Goal: Check status: Check status

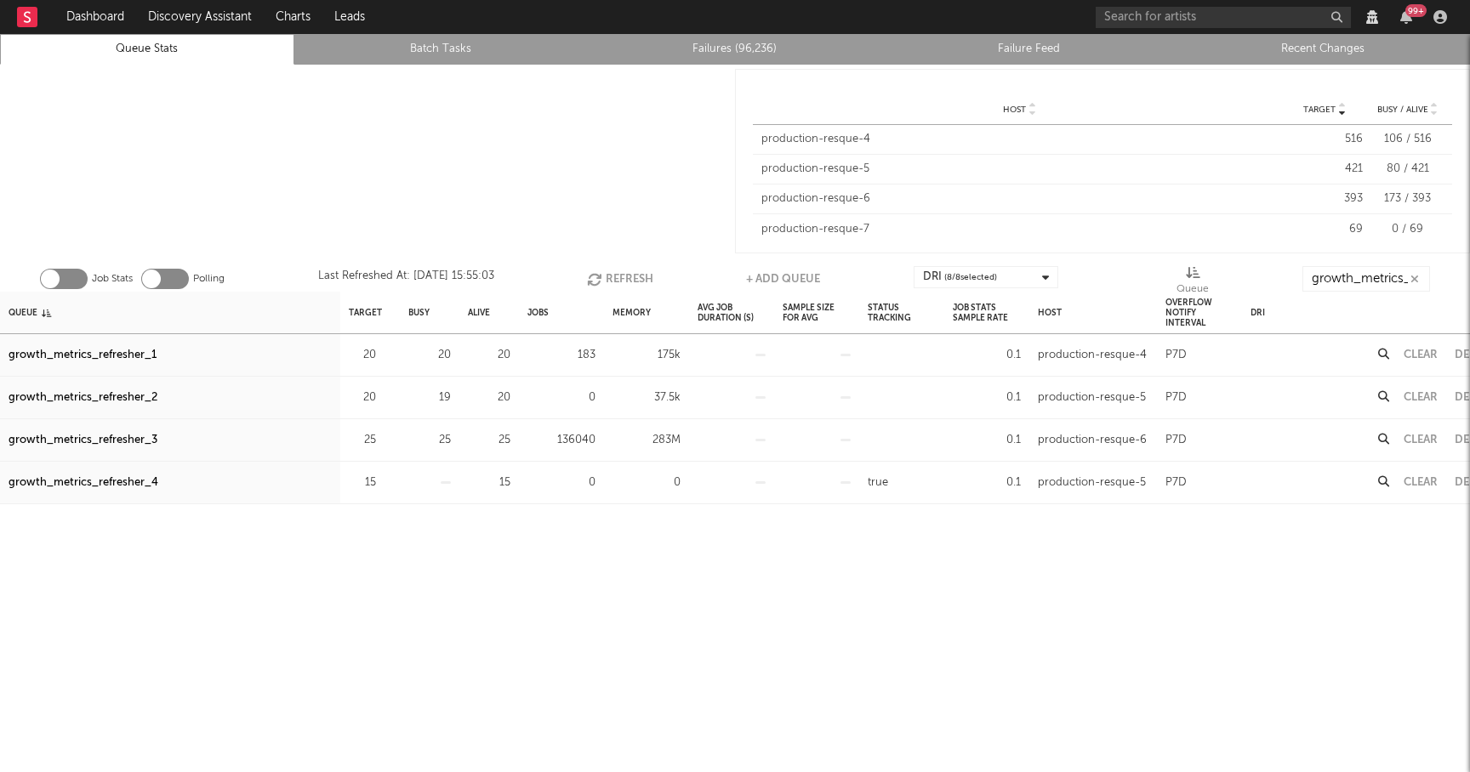
click at [627, 270] on button "Refresh" at bounding box center [620, 279] width 66 height 26
click at [627, 270] on button "Refresh" at bounding box center [621, 279] width 66 height 26
click at [109, 441] on div "growth_metrics_refresher_3" at bounding box center [83, 440] width 149 height 20
click at [618, 276] on button "Refresh" at bounding box center [621, 279] width 66 height 26
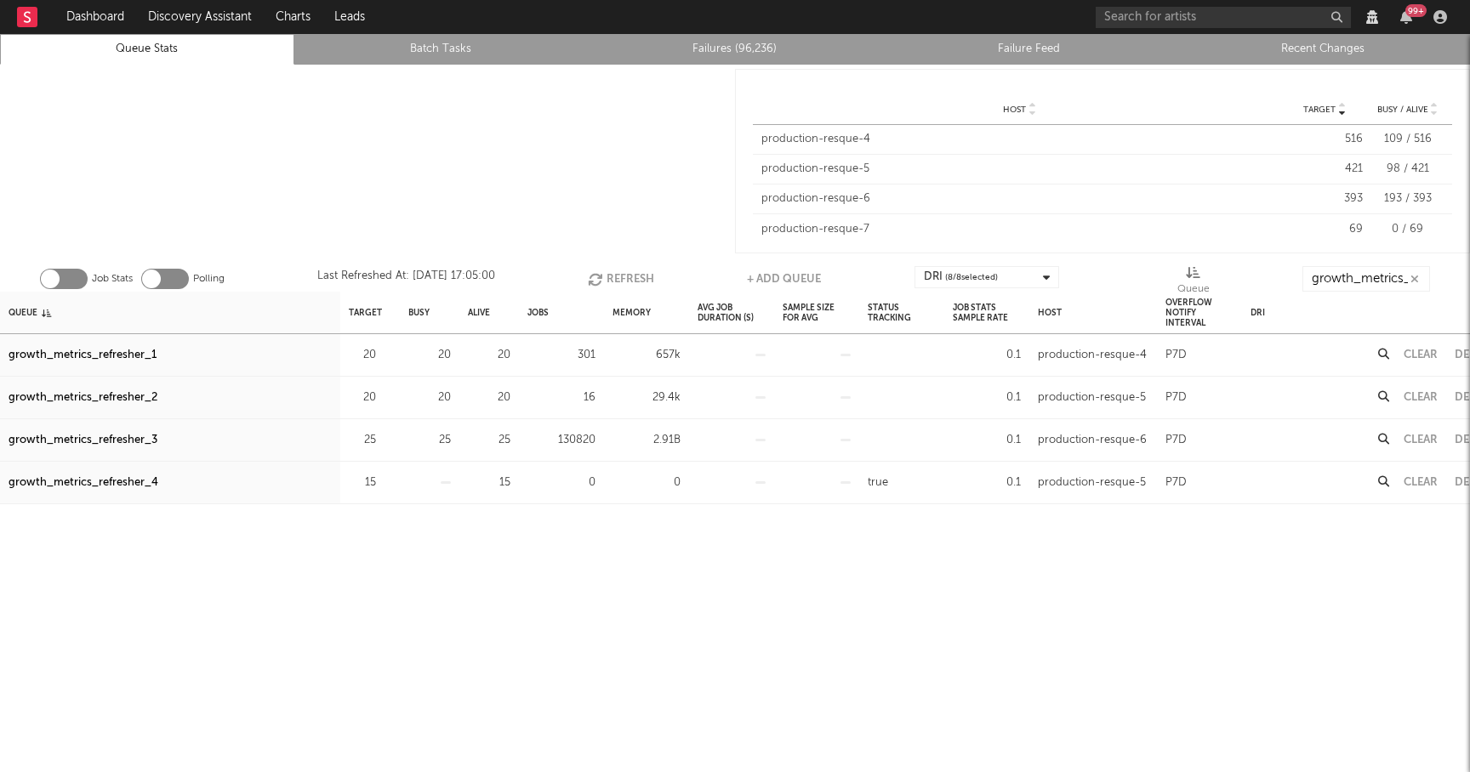
click at [618, 276] on button "Refresh" at bounding box center [621, 279] width 66 height 26
click at [632, 266] on button "Refresh" at bounding box center [621, 279] width 66 height 26
click at [601, 270] on button "Refresh" at bounding box center [620, 279] width 66 height 26
click at [609, 271] on button "Refresh" at bounding box center [621, 279] width 66 height 26
click at [618, 278] on button "Refresh" at bounding box center [620, 279] width 66 height 26
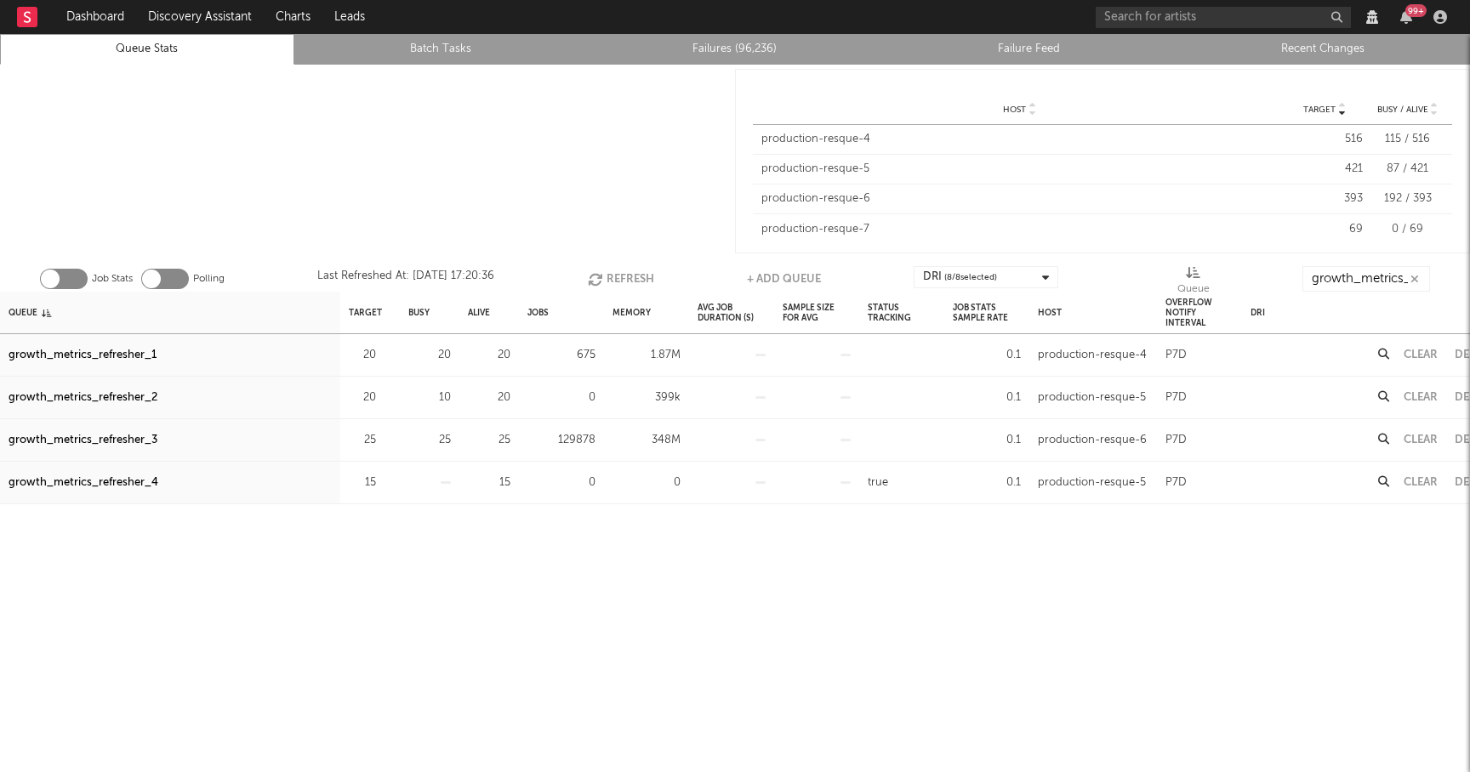
click at [618, 278] on button "Refresh" at bounding box center [621, 279] width 66 height 26
click at [632, 271] on button "Refresh" at bounding box center [621, 279] width 66 height 26
click at [623, 269] on button "Refresh" at bounding box center [621, 279] width 66 height 26
click at [616, 274] on button "Refresh" at bounding box center [621, 279] width 66 height 26
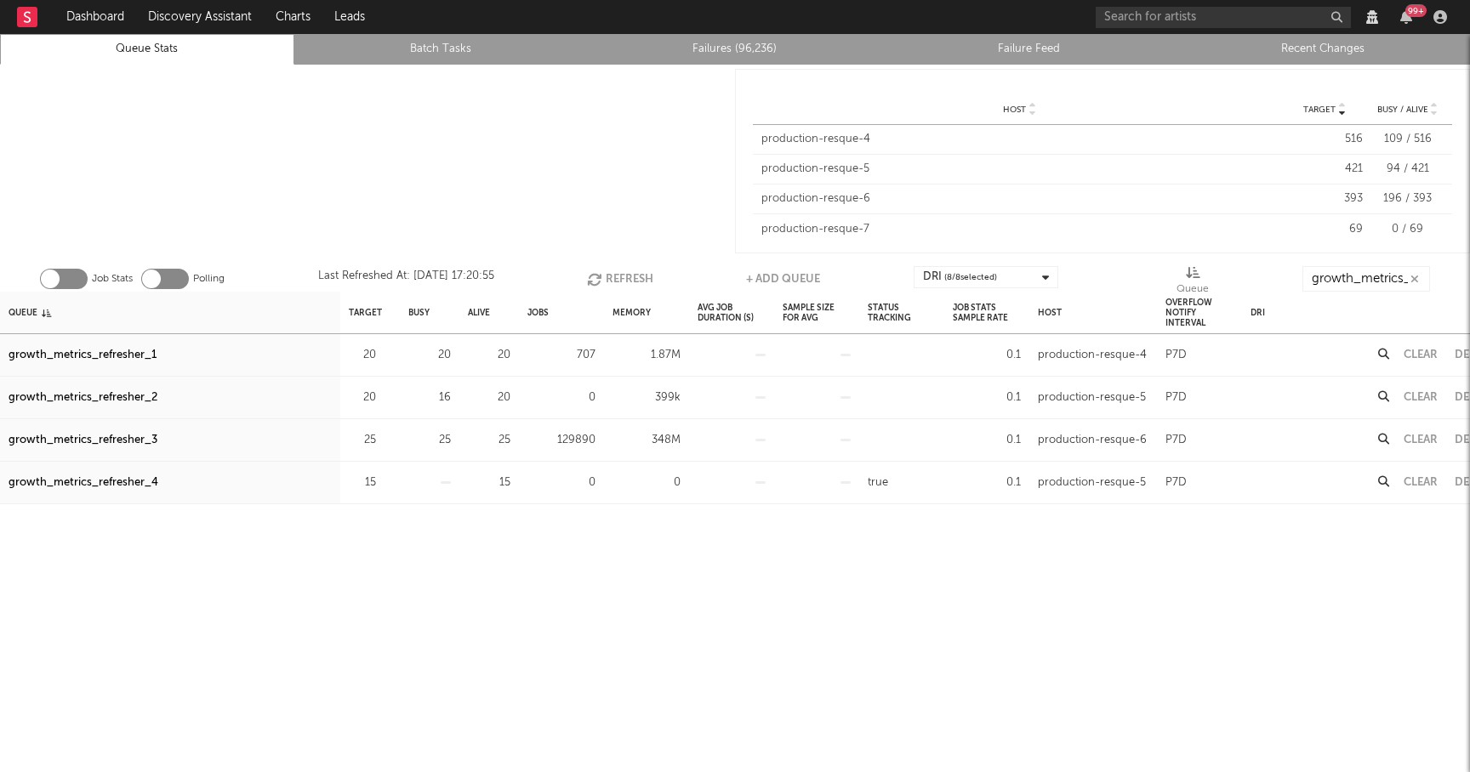
click at [616, 274] on button "Refresh" at bounding box center [620, 279] width 66 height 26
click at [616, 274] on button "Refresh" at bounding box center [621, 279] width 66 height 26
click at [606, 275] on button "Refresh" at bounding box center [619, 279] width 66 height 26
click at [606, 275] on button "Refresh" at bounding box center [620, 279] width 66 height 26
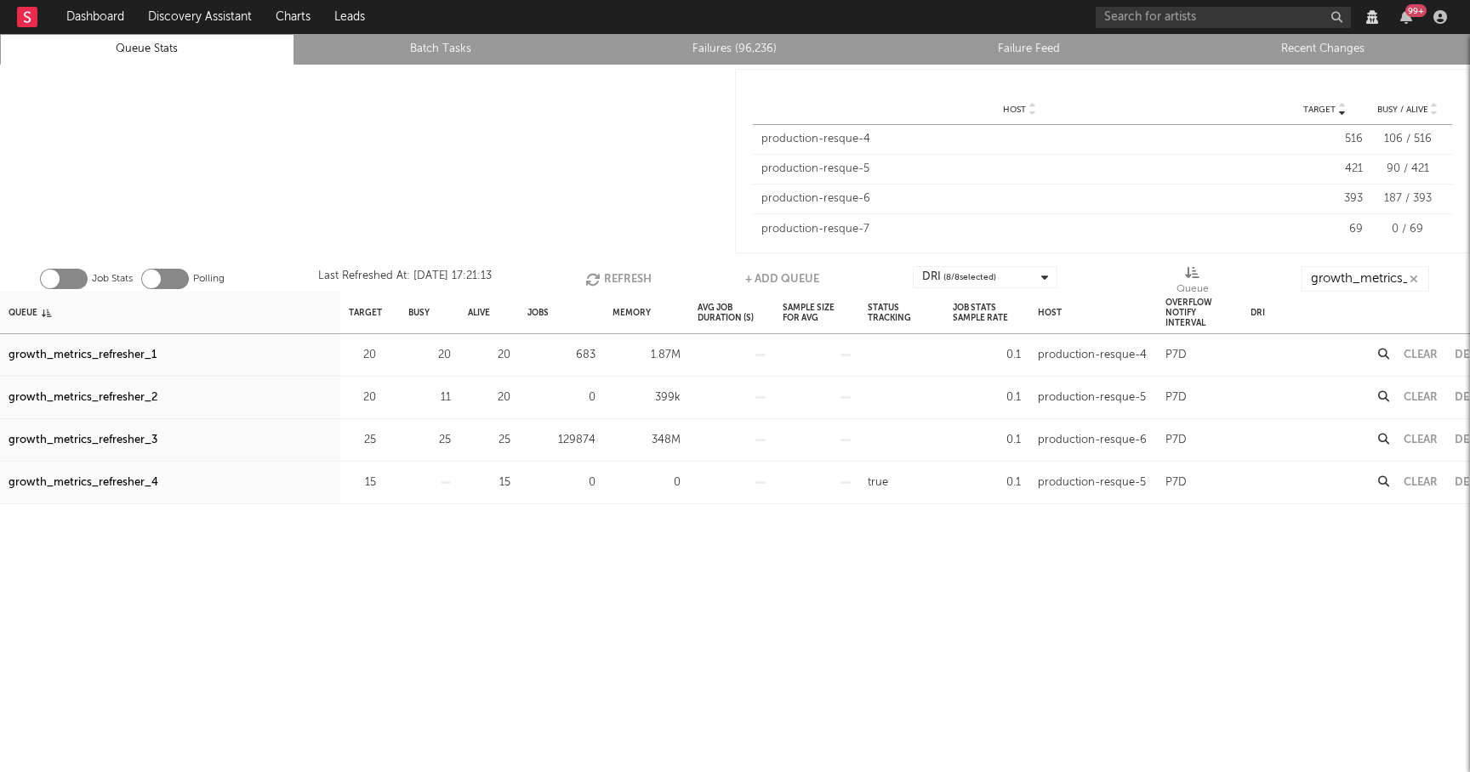
click at [606, 275] on button "Refresh" at bounding box center [618, 279] width 66 height 26
click at [606, 275] on button "Refresh" at bounding box center [619, 279] width 66 height 26
click at [606, 278] on button "Refresh" at bounding box center [619, 279] width 66 height 26
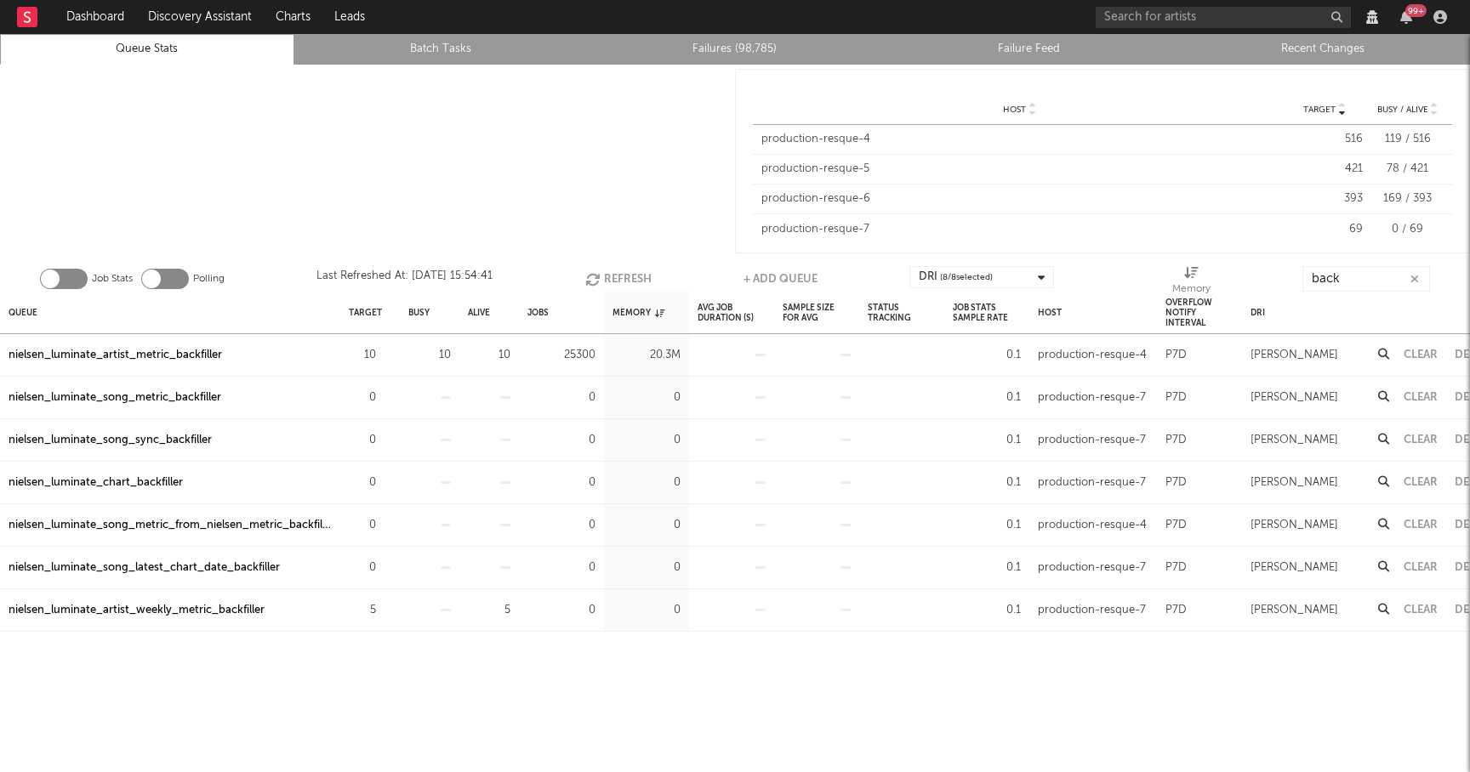
click at [634, 270] on button "Refresh" at bounding box center [618, 279] width 66 height 26
